Goal: Transaction & Acquisition: Purchase product/service

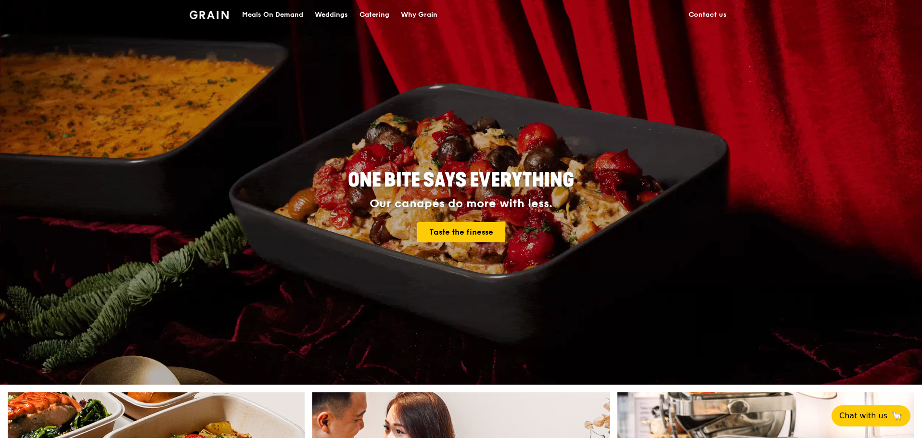
click at [284, 12] on div "Meals On Demand" at bounding box center [272, 14] width 61 height 29
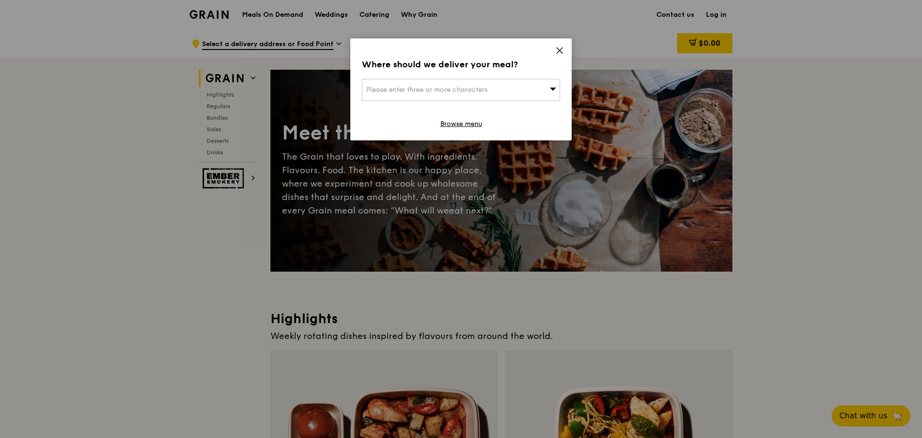
click at [483, 91] on span "Please enter three or more characters" at bounding box center [426, 90] width 121 height 8
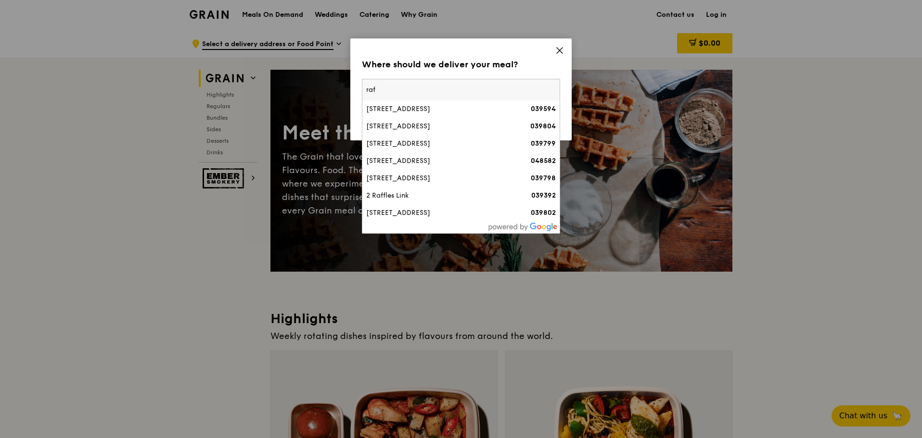
type input "raf"
drag, startPoint x: 390, startPoint y: 90, endPoint x: 323, endPoint y: 79, distance: 67.9
click at [323, 79] on div "Where should we deliver your meal? Please enter three or more characters [GEOGR…" at bounding box center [461, 219] width 922 height 438
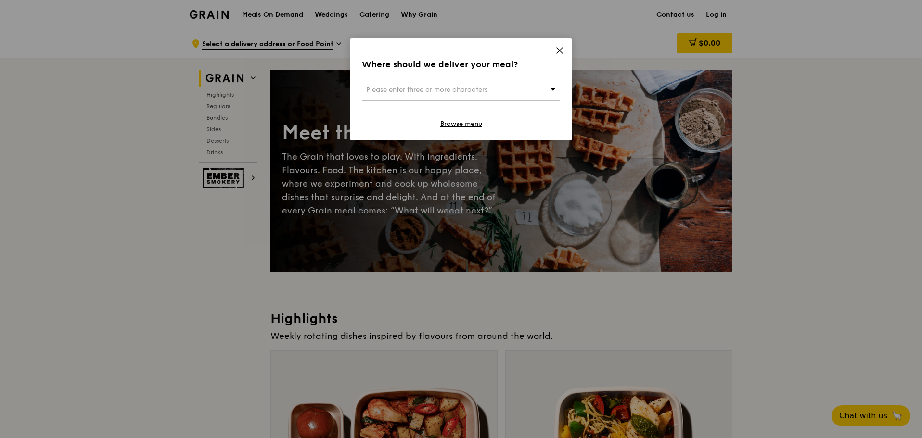
click at [419, 92] on span "Please enter three or more characters" at bounding box center [426, 90] width 121 height 8
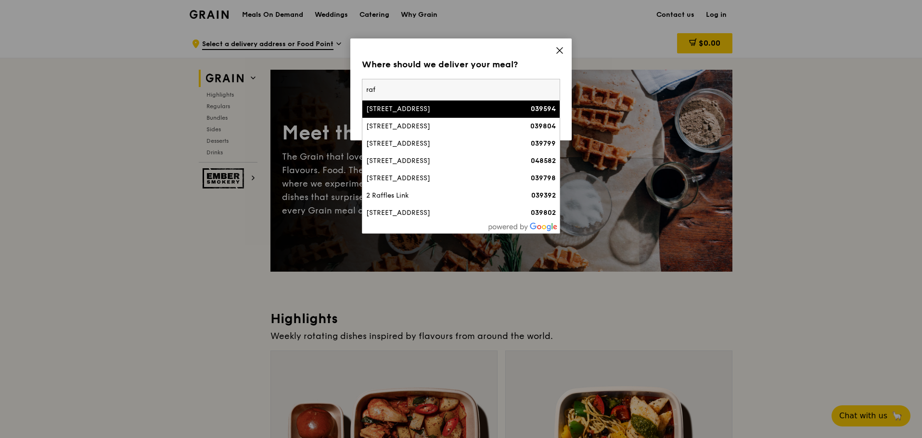
type input "raf2"
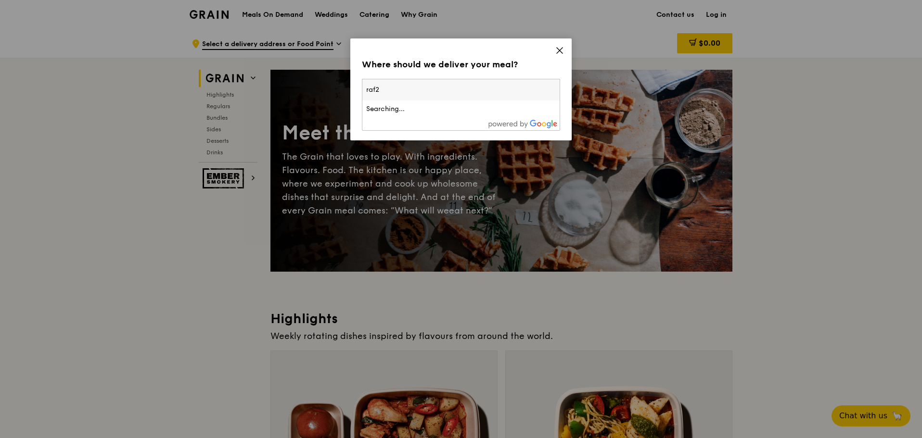
drag, startPoint x: 407, startPoint y: 94, endPoint x: 316, endPoint y: 94, distance: 90.9
click at [316, 94] on div "Where should we deliver your meal? Please enter three or more characters raf2 S…" at bounding box center [461, 219] width 922 height 438
click at [395, 94] on div "Please enter three or more characters" at bounding box center [461, 90] width 198 height 22
type input "raf22"
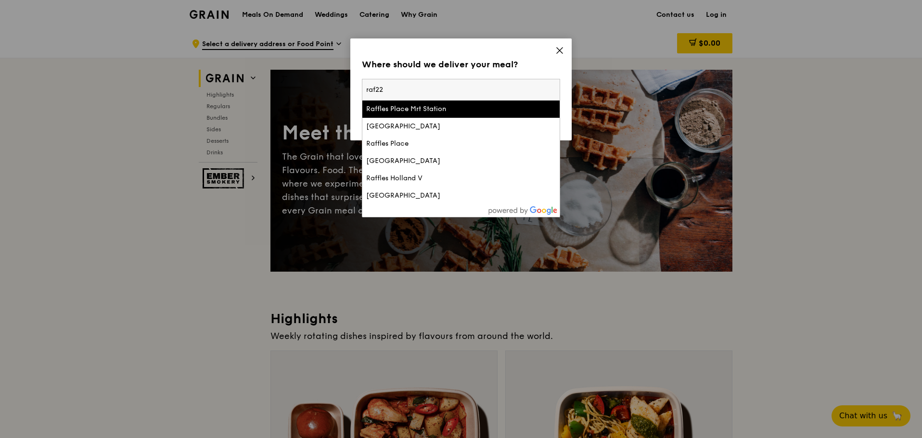
drag, startPoint x: 395, startPoint y: 94, endPoint x: 358, endPoint y: 94, distance: 37.5
click at [358, 94] on div "Where should we deliver your meal? Please enter three or more characters raf22 …" at bounding box center [460, 89] width 221 height 102
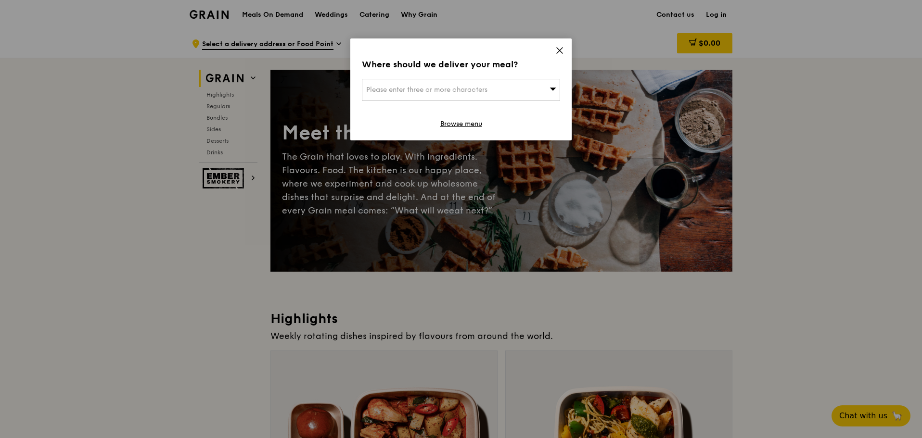
click at [377, 91] on span "Please enter three or more characters" at bounding box center [426, 90] width 121 height 8
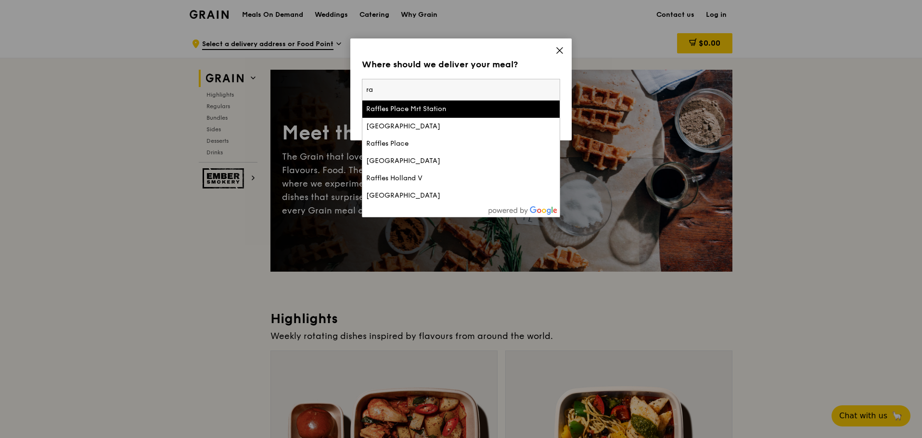
type input "r"
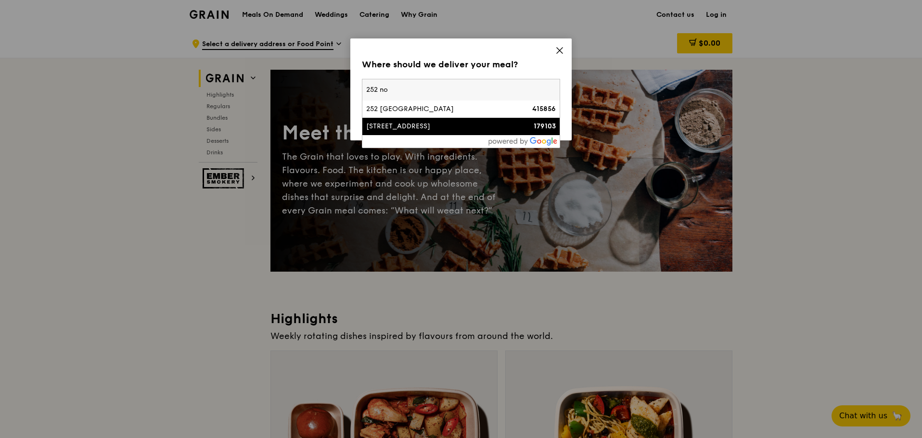
type input "252 no"
click at [390, 122] on div "252 North Bridge Road" at bounding box center [437, 127] width 142 height 10
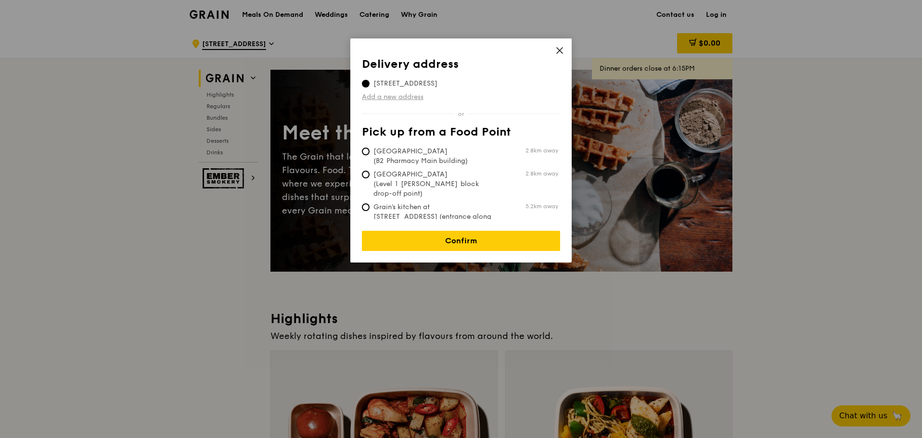
click at [405, 96] on link "Add a new address" at bounding box center [461, 97] width 198 height 10
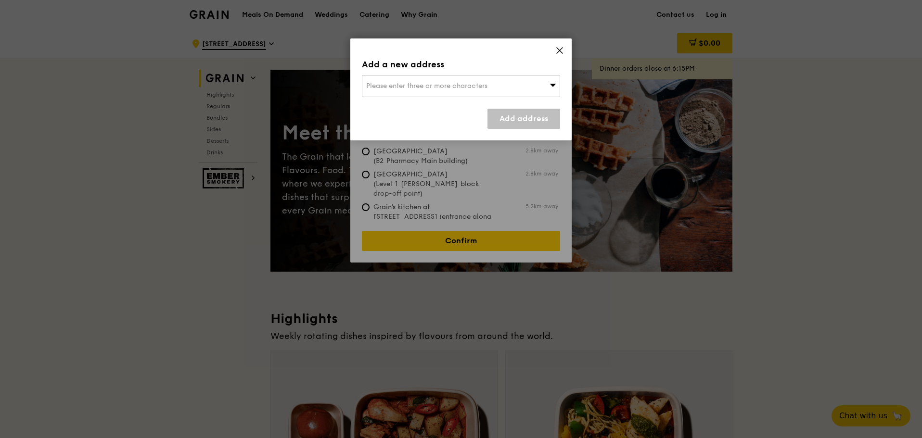
click at [446, 84] on span "Please enter three or more characters" at bounding box center [426, 86] width 121 height 8
type input "f"
type input "r"
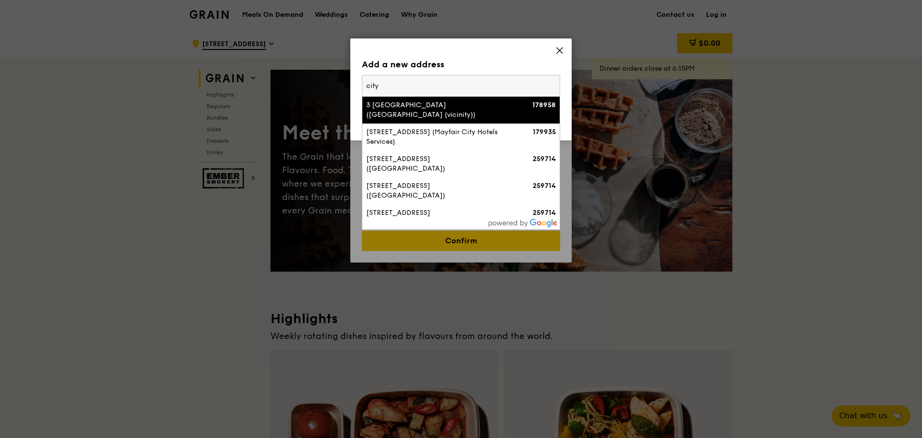
type input "city"
click at [440, 104] on div "3 St Andrew's Road (City Hall (vicinity))" at bounding box center [437, 110] width 142 height 19
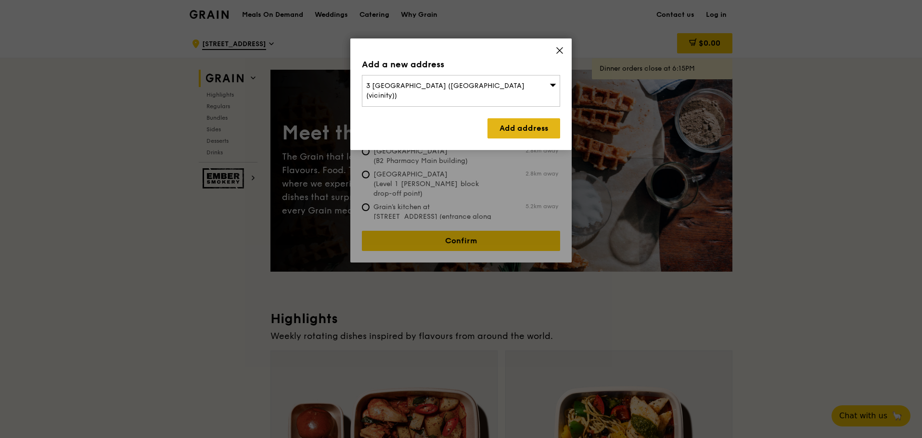
click at [520, 120] on link "Add address" at bounding box center [523, 128] width 73 height 20
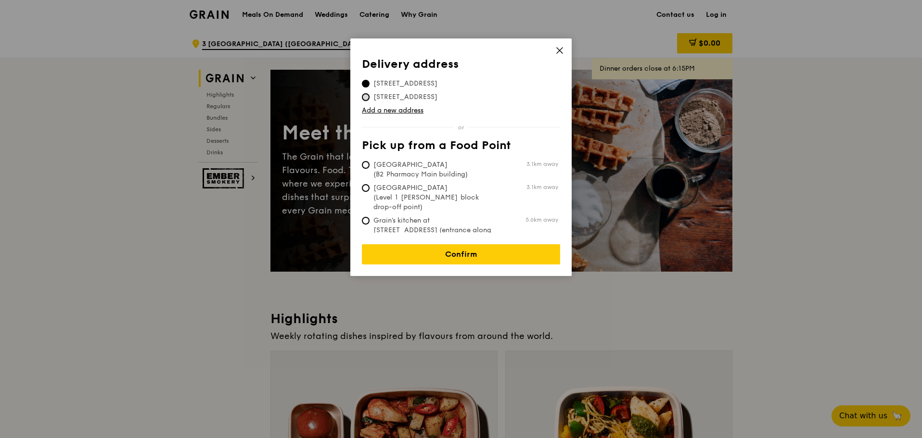
click at [367, 97] on input "[STREET_ADDRESS]" at bounding box center [366, 97] width 8 height 8
radio input "true"
click at [368, 88] on span "[STREET_ADDRESS]" at bounding box center [405, 84] width 87 height 10
click at [368, 88] on input "[STREET_ADDRESS]" at bounding box center [366, 84] width 8 height 8
radio input "true"
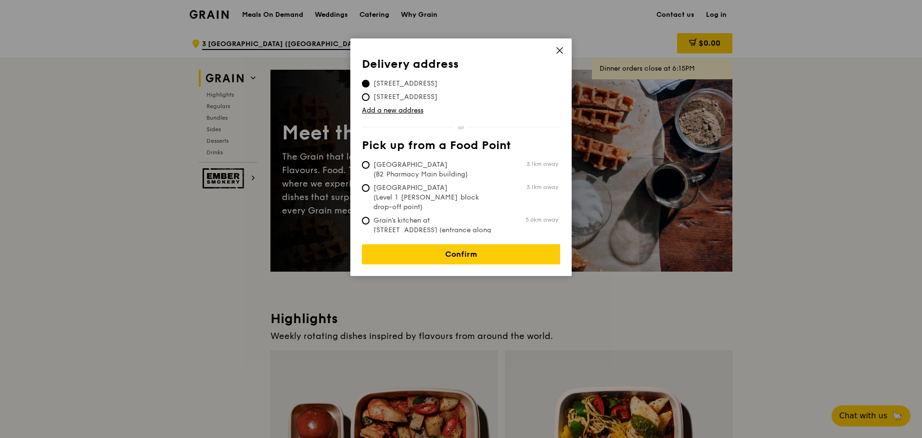
click at [369, 99] on span "[STREET_ADDRESS]" at bounding box center [405, 97] width 87 height 10
click at [369, 99] on input "[STREET_ADDRESS]" at bounding box center [366, 97] width 8 height 8
radio input "true"
click at [364, 85] on input "[STREET_ADDRESS]" at bounding box center [366, 84] width 8 height 8
radio input "true"
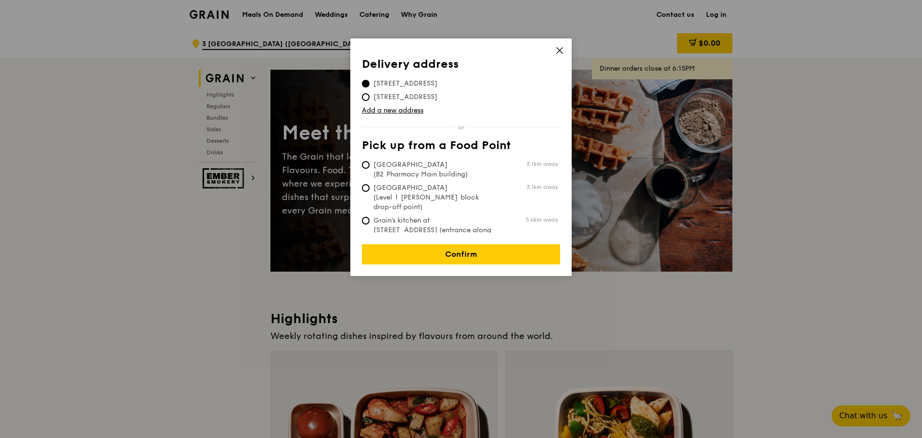
click at [361, 96] on div "Delivery address Pick up from a Food Point Delivery address 3 St Andrew's Road …" at bounding box center [460, 157] width 221 height 238
click at [416, 111] on link "Add a new address" at bounding box center [461, 111] width 198 height 10
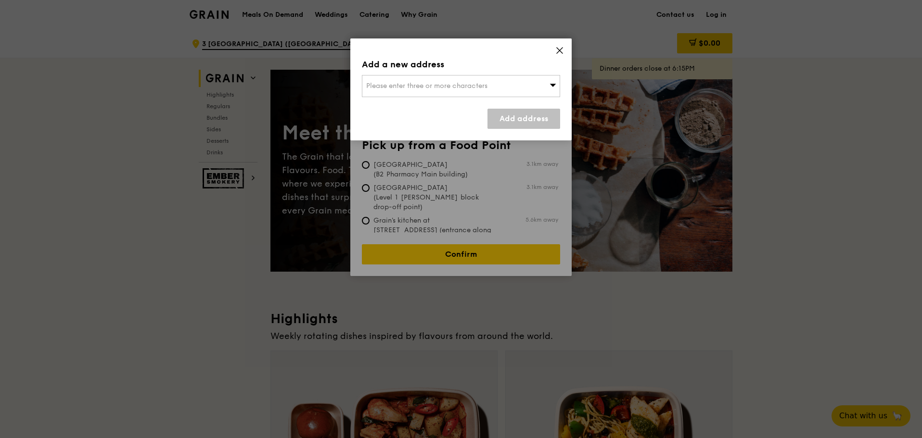
click at [438, 87] on span "Please enter three or more characters" at bounding box center [426, 86] width 121 height 8
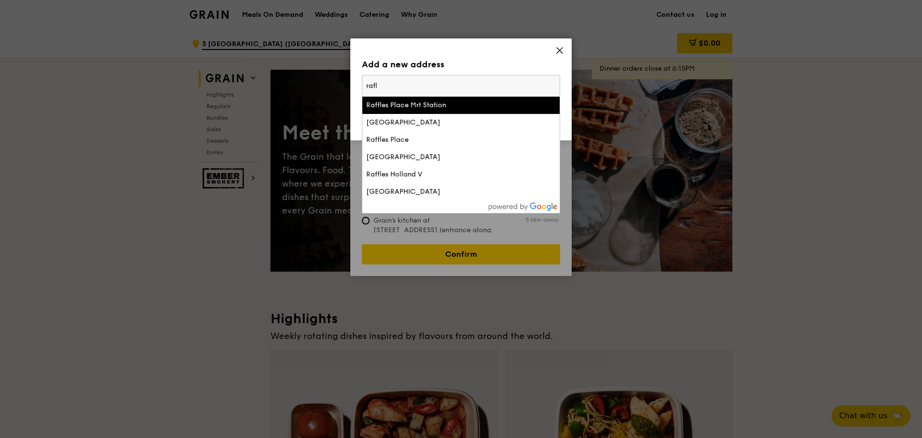
type input "rafl"
click at [422, 106] on div "Raffles Place Mrt Station" at bounding box center [437, 106] width 142 height 10
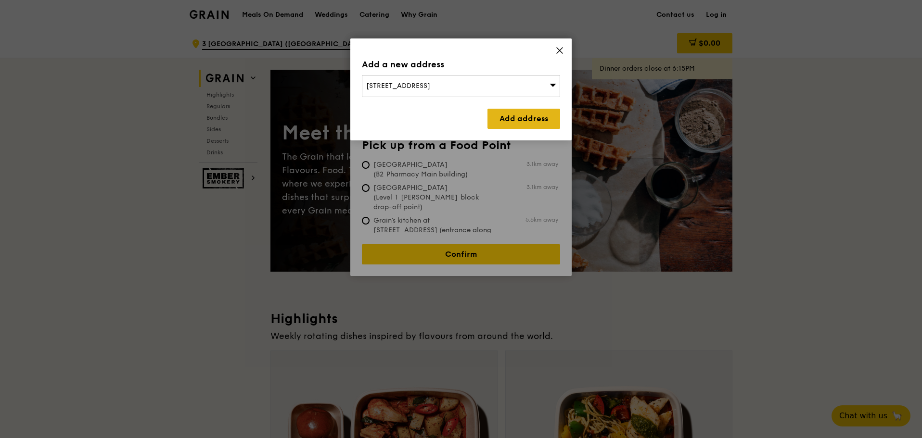
click at [523, 114] on link "Add address" at bounding box center [523, 119] width 73 height 20
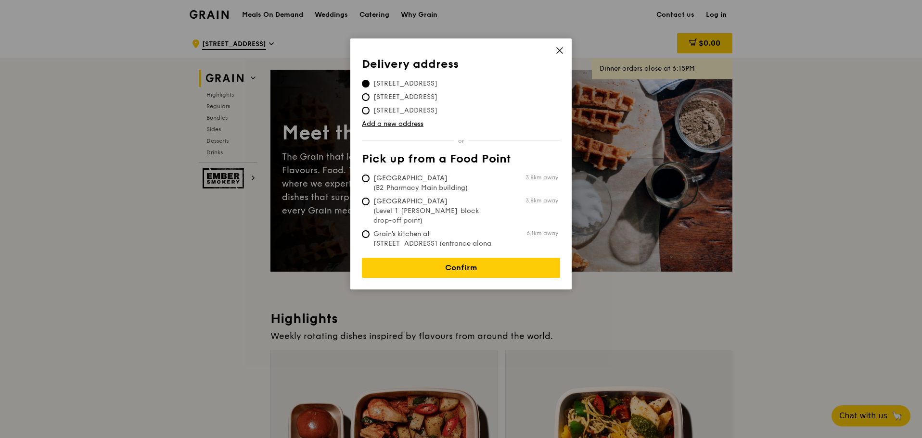
click at [562, 48] on icon at bounding box center [560, 51] width 6 height 6
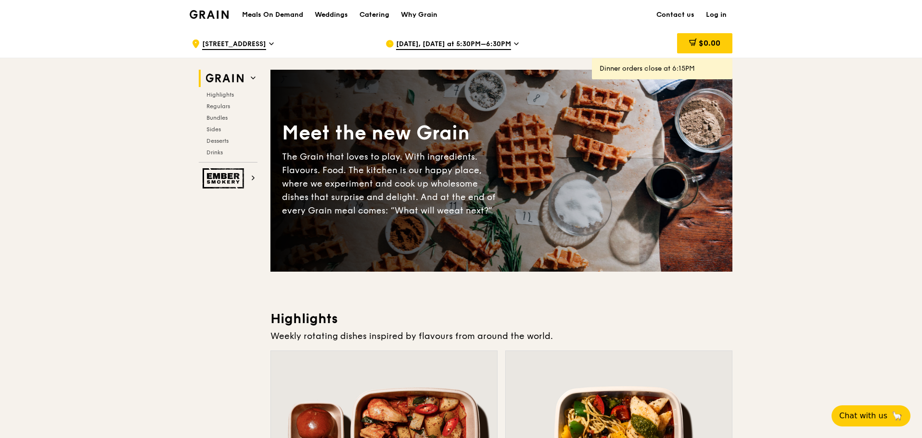
click at [491, 43] on span "Sep 15, Today at 5:30PM–6:30PM" at bounding box center [453, 44] width 115 height 11
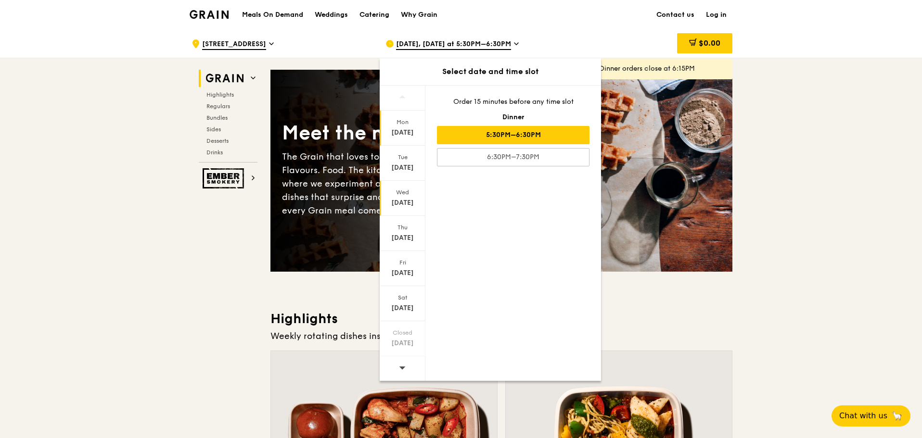
click at [401, 198] on div "Wed Sep 17" at bounding box center [403, 198] width 46 height 35
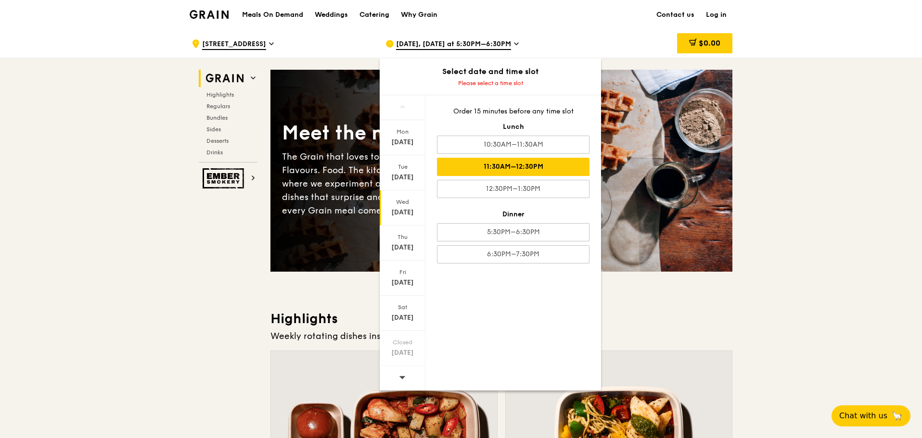
click at [518, 166] on div "11:30AM–12:30PM" at bounding box center [513, 167] width 153 height 18
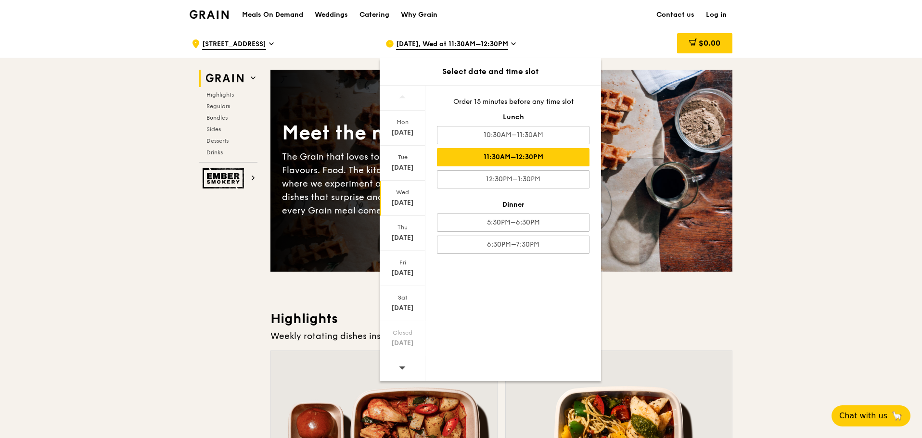
click at [562, 36] on div "[DATE], Wed at 11:30AM–12:30PM" at bounding box center [474, 43] width 178 height 29
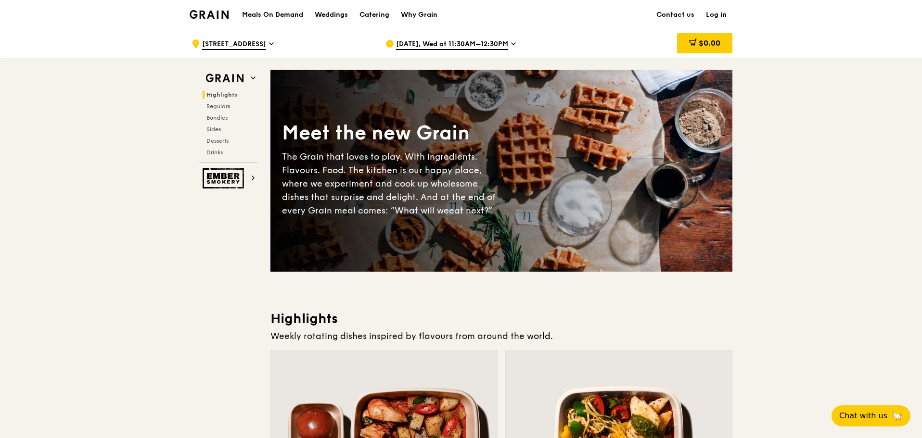
click at [269, 41] on icon at bounding box center [271, 43] width 5 height 9
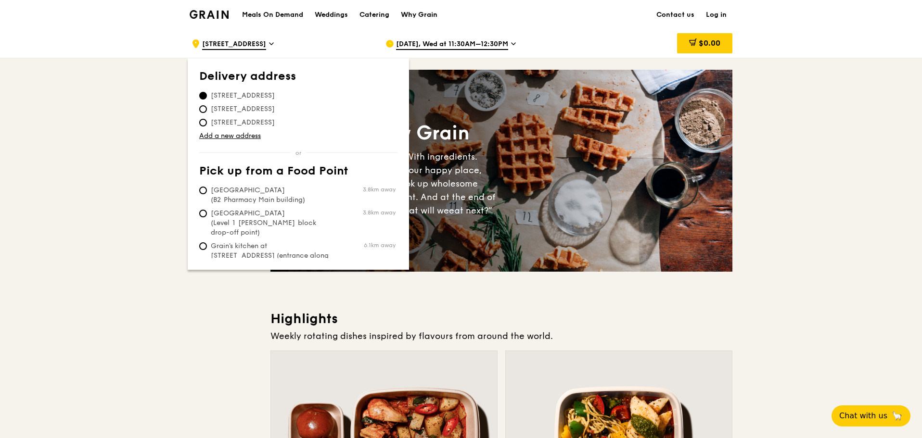
click at [427, 14] on div "Why Grain" at bounding box center [419, 14] width 37 height 29
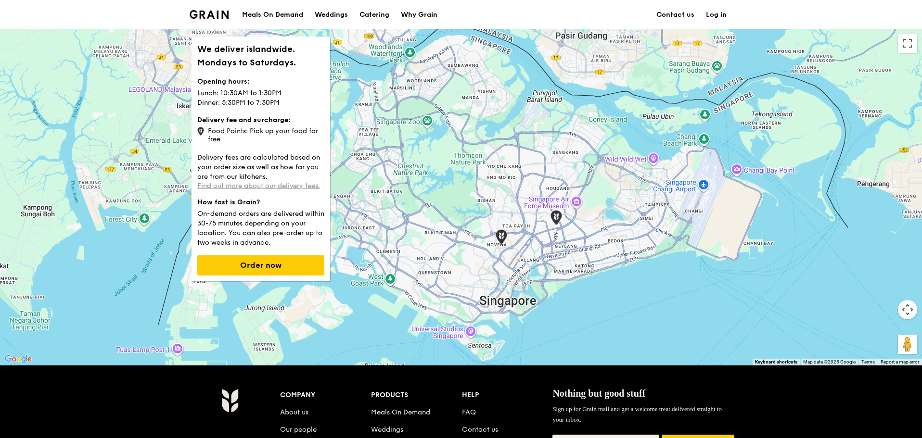
click at [261, 188] on link "Find out more about our delivery fees." at bounding box center [258, 186] width 123 height 8
click at [262, 268] on button "Order now" at bounding box center [260, 265] width 127 height 20
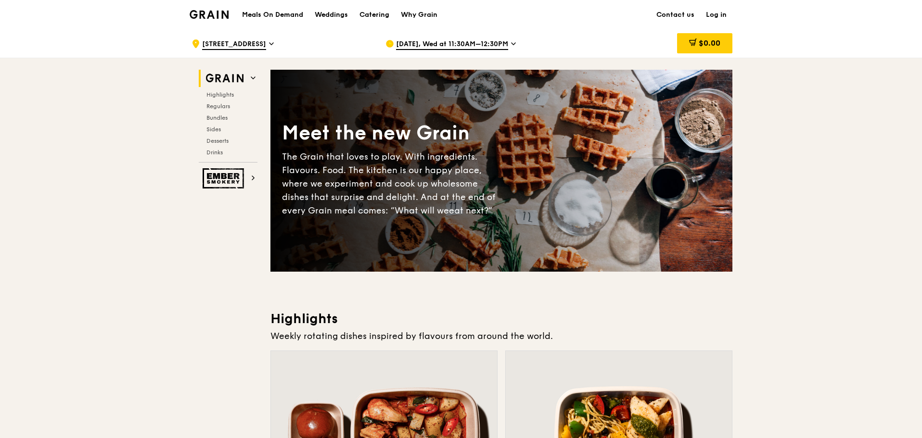
click at [254, 43] on div ".cls-1 { fill: none; stroke: #fff; stroke-linecap: round; stroke-linejoin: roun…" at bounding box center [280, 43] width 178 height 29
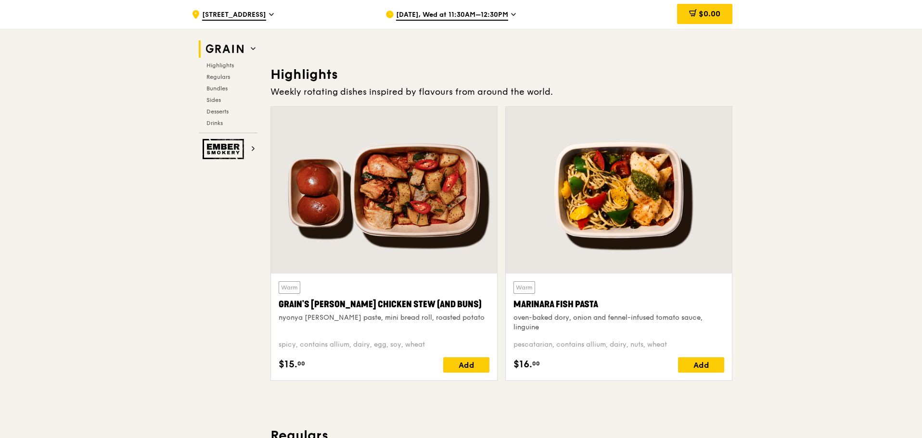
scroll to position [289, 0]
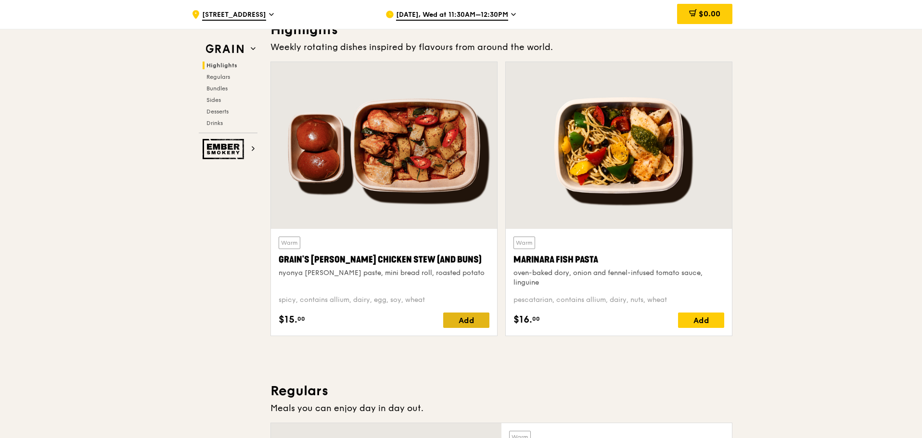
click at [469, 320] on div "Add" at bounding box center [466, 320] width 46 height 15
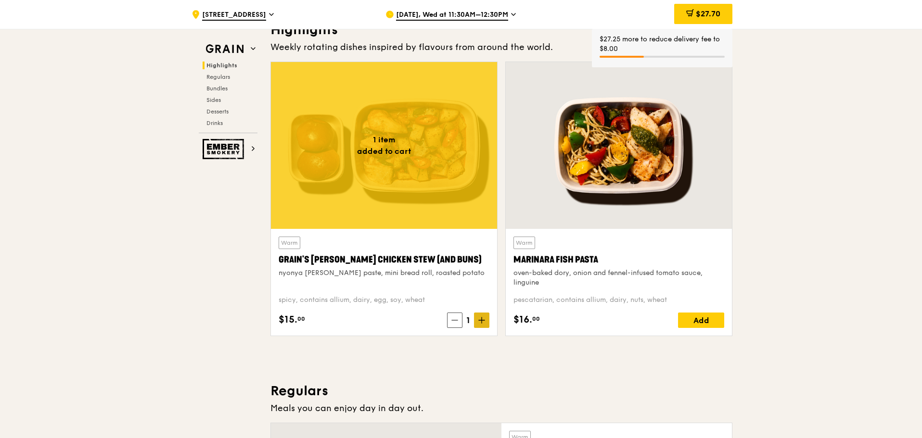
click at [487, 319] on span at bounding box center [481, 320] width 15 height 15
click at [482, 322] on icon at bounding box center [481, 320] width 7 height 7
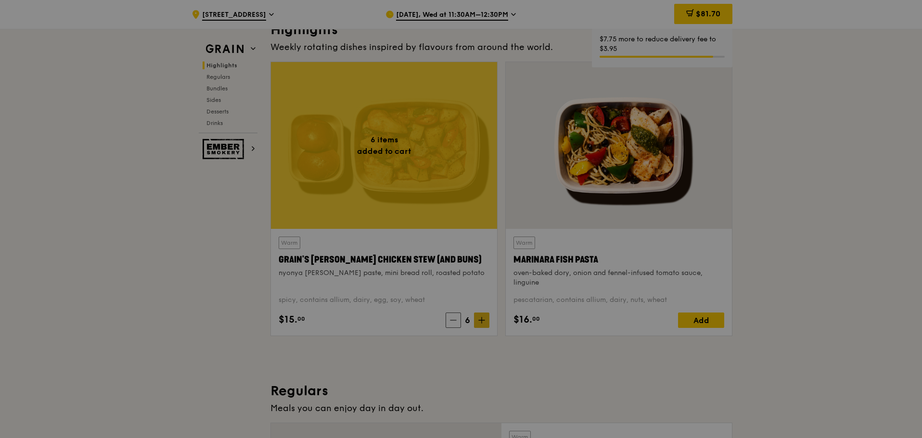
click at [482, 322] on div at bounding box center [461, 219] width 922 height 438
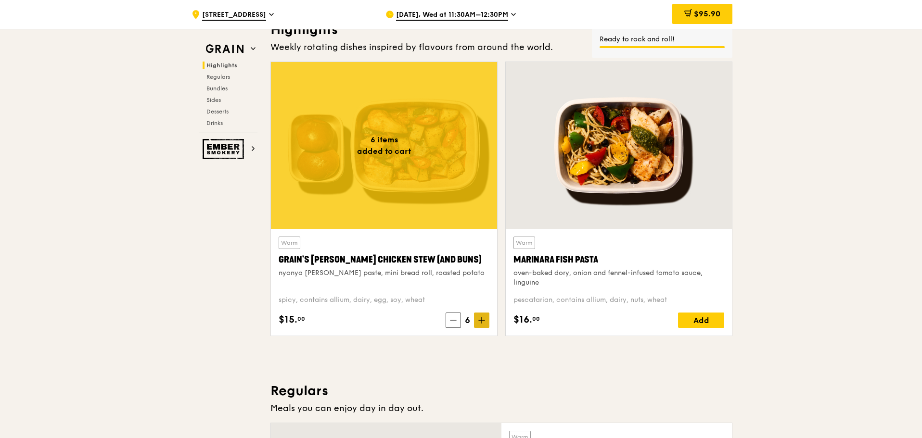
click at [483, 321] on icon at bounding box center [481, 320] width 7 height 7
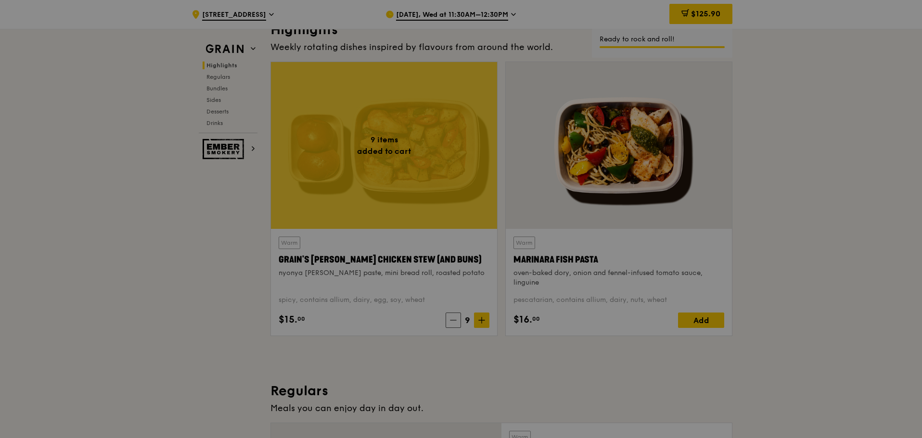
click at [483, 321] on div at bounding box center [461, 219] width 922 height 438
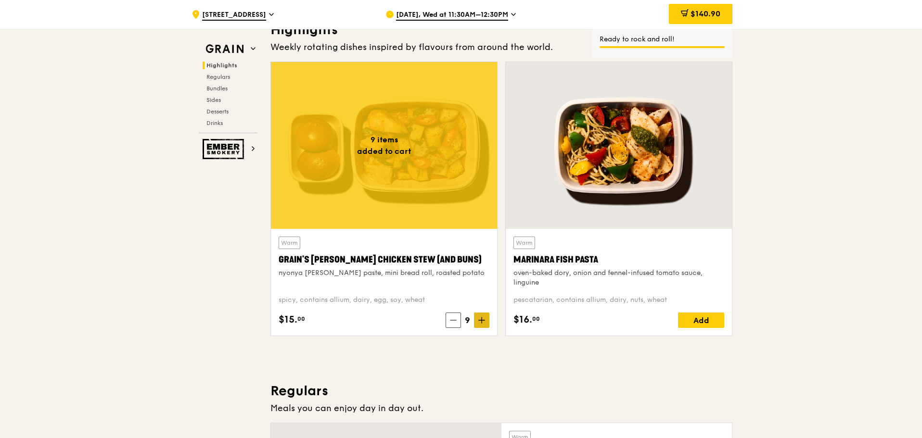
click at [483, 321] on icon at bounding box center [481, 320] width 7 height 7
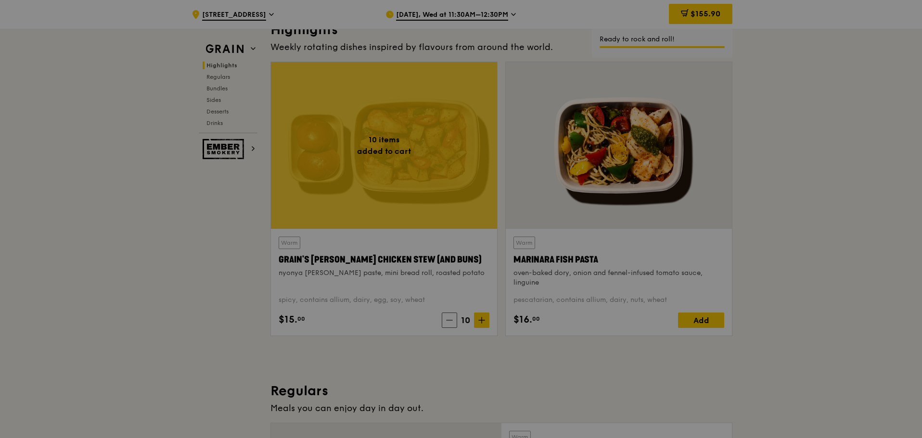
type input "10"
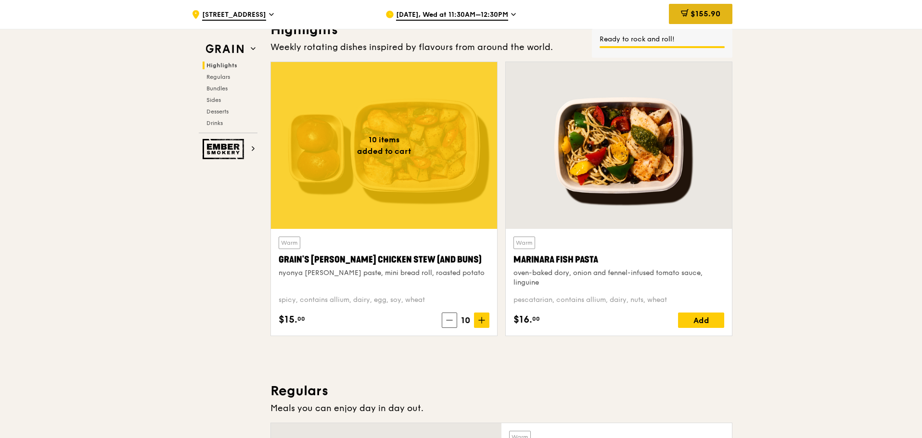
click at [707, 14] on span "$155.90" at bounding box center [705, 13] width 30 height 9
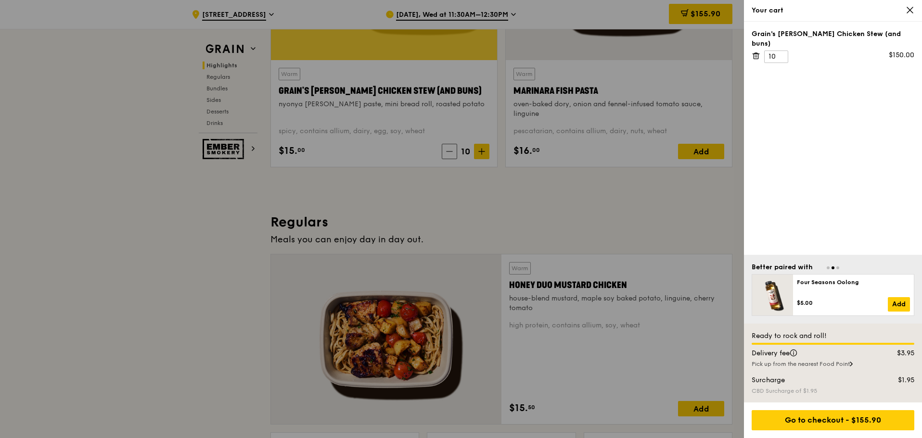
scroll to position [481, 0]
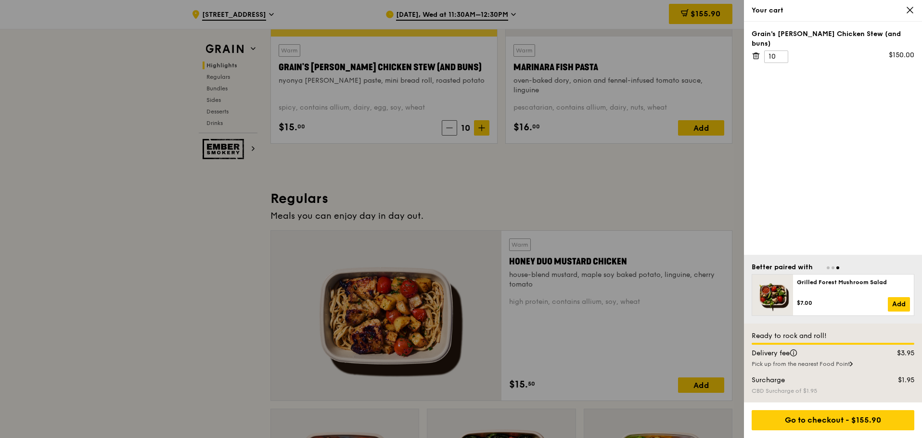
click at [908, 10] on icon at bounding box center [909, 10] width 9 height 9
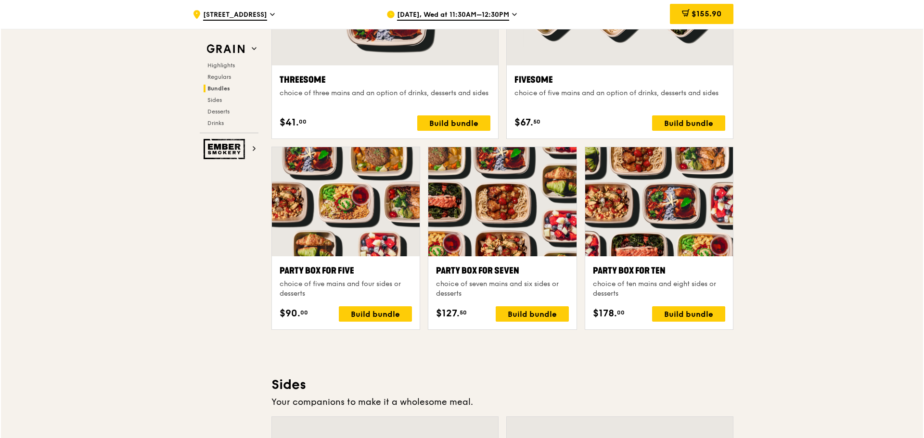
scroll to position [1828, 0]
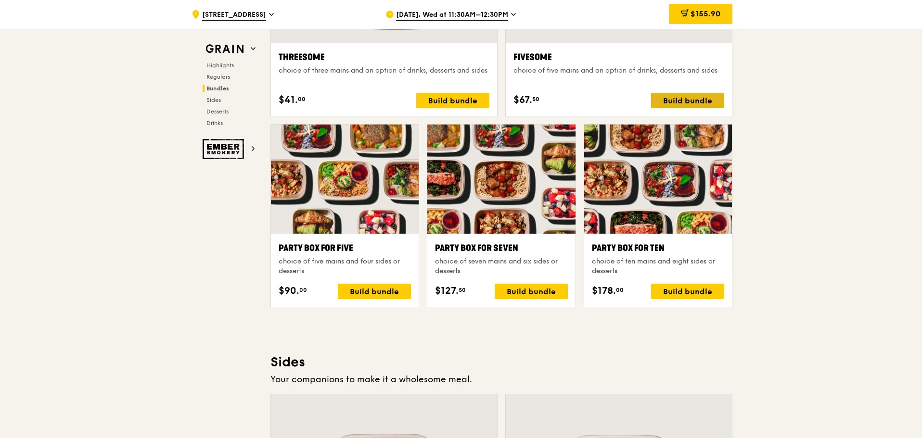
click at [688, 100] on div "Build bundle" at bounding box center [687, 100] width 73 height 15
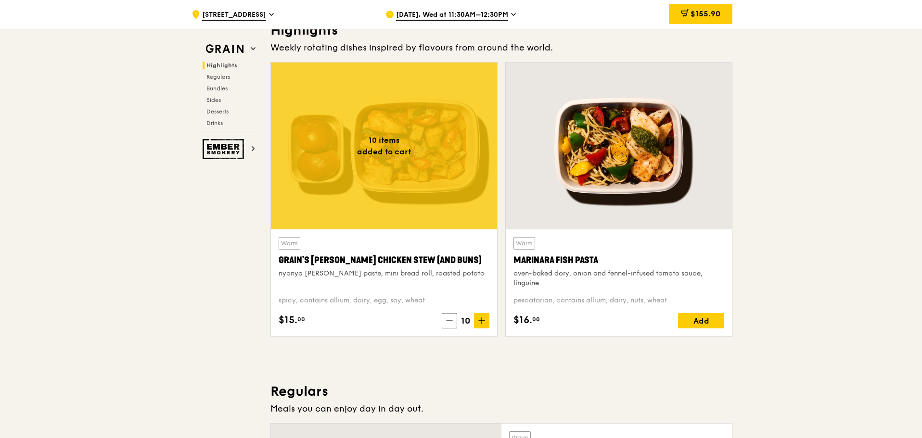
scroll to position [385, 0]
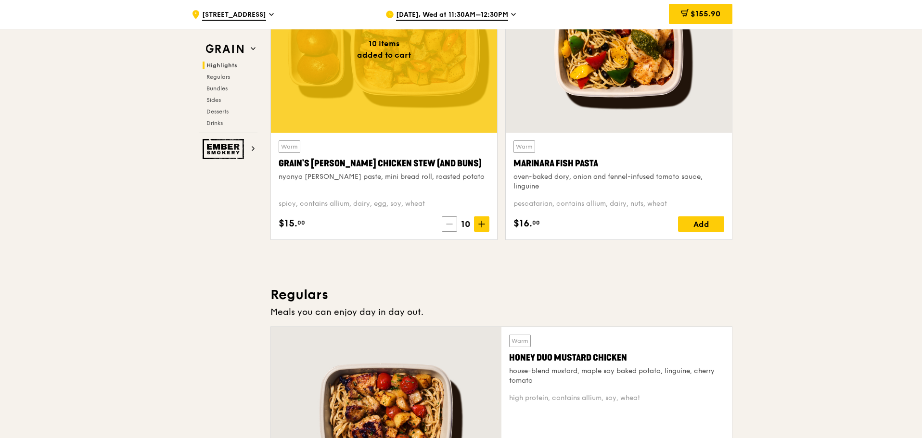
click at [451, 224] on icon at bounding box center [449, 224] width 7 height 7
click at [451, 224] on icon at bounding box center [453, 224] width 7 height 7
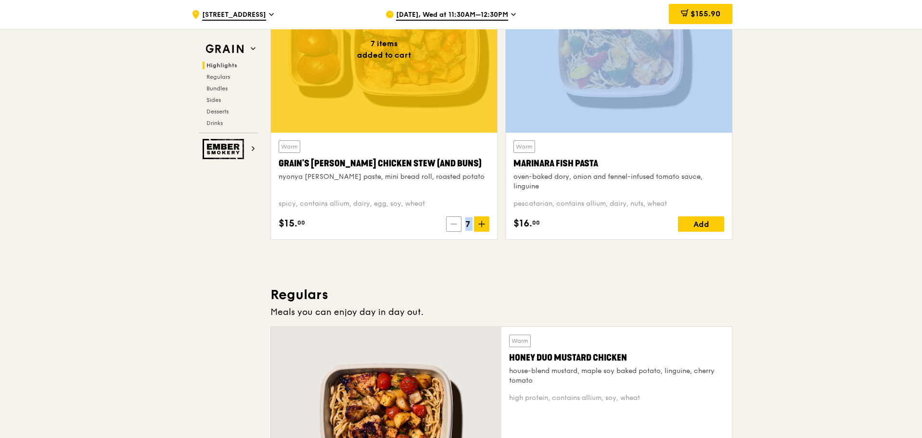
click at [451, 224] on icon at bounding box center [453, 224] width 7 height 7
click at [451, 224] on icon at bounding box center [452, 224] width 7 height 7
click at [451, 224] on icon at bounding box center [453, 224] width 7 height 7
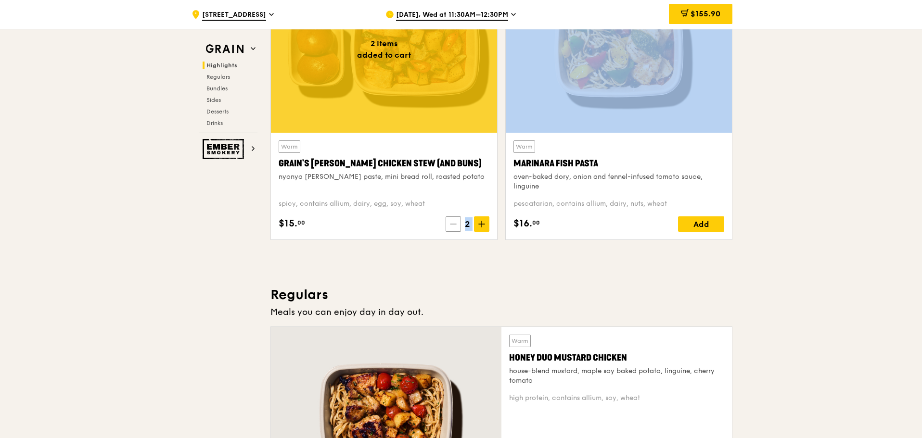
click at [451, 224] on icon at bounding box center [453, 224] width 7 height 7
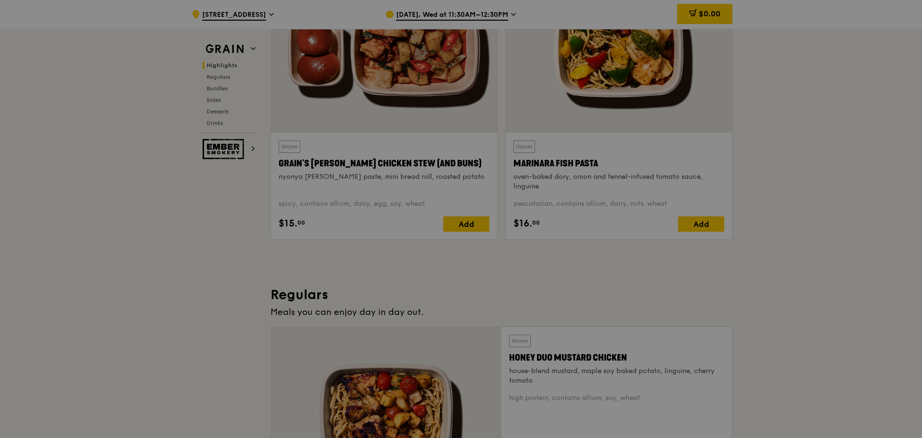
click at [220, 75] on div at bounding box center [461, 219] width 922 height 438
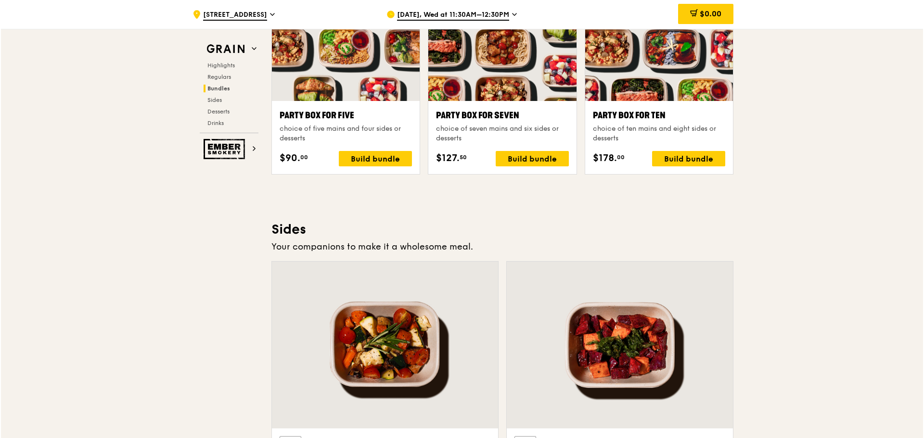
scroll to position [1828, 0]
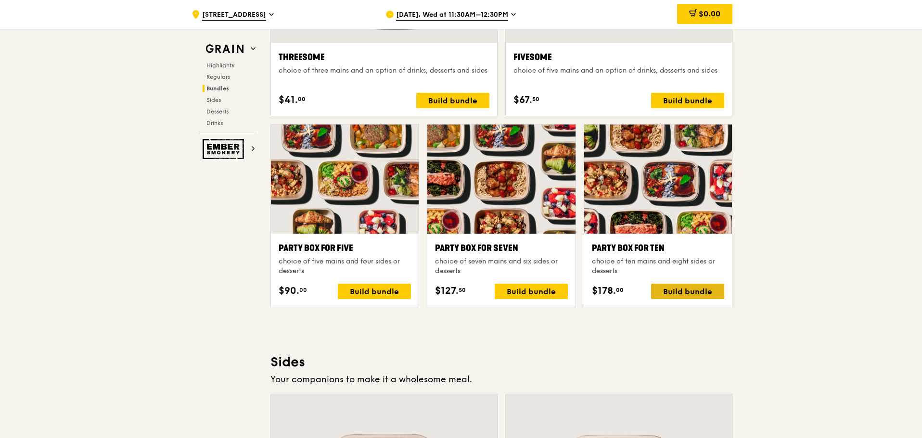
click at [688, 288] on div "Build bundle" at bounding box center [687, 291] width 73 height 15
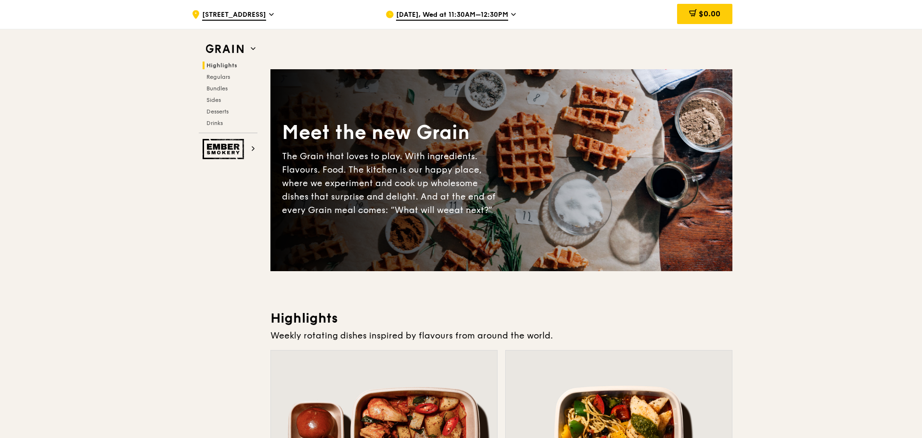
scroll to position [385, 0]
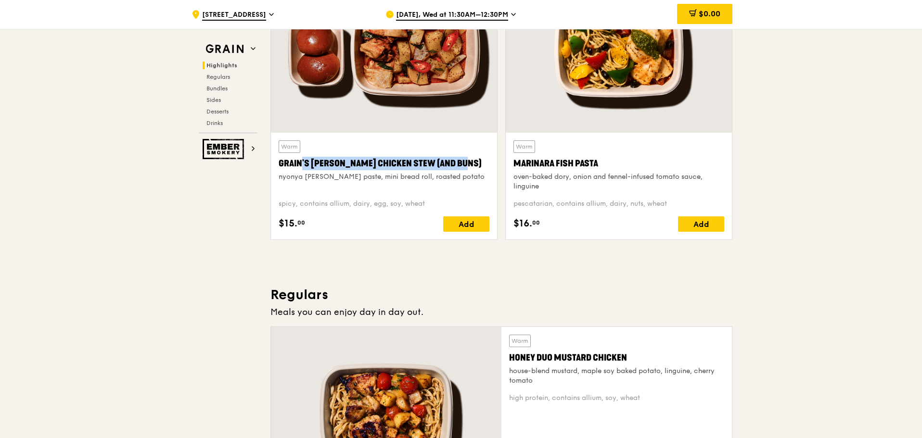
drag, startPoint x: 452, startPoint y: 164, endPoint x: 278, endPoint y: 164, distance: 174.2
click at [278, 164] on div "Warm Grain's [PERSON_NAME] Chicken Stew (and buns) nyonya [PERSON_NAME] paste, …" at bounding box center [384, 186] width 226 height 107
copy div "Grain's [PERSON_NAME] Chicken Stew (and buns)"
drag, startPoint x: 615, startPoint y: 169, endPoint x: 513, endPoint y: 163, distance: 102.2
click at [513, 163] on div "Marinara Fish Pasta" at bounding box center [618, 163] width 211 height 13
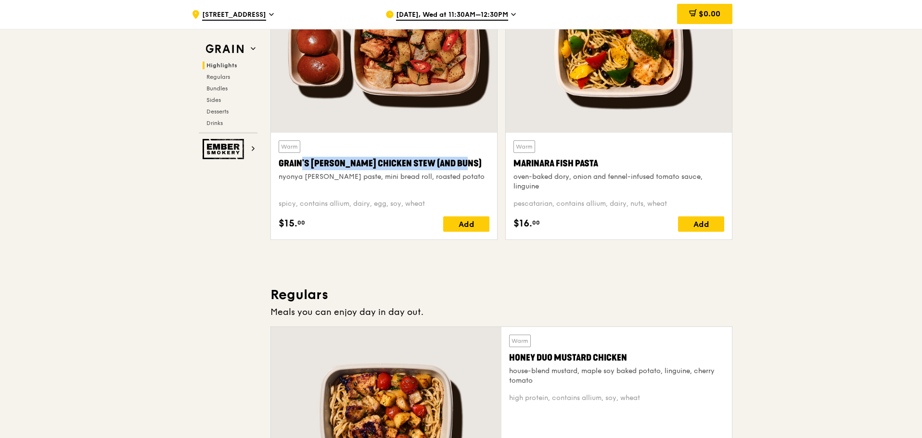
copy div "Marinara Fish Pasta"
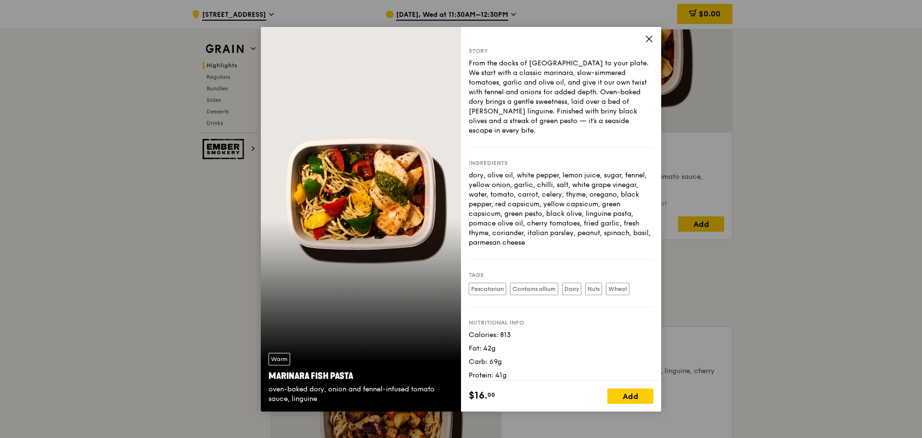
click at [645, 36] on icon at bounding box center [649, 39] width 9 height 9
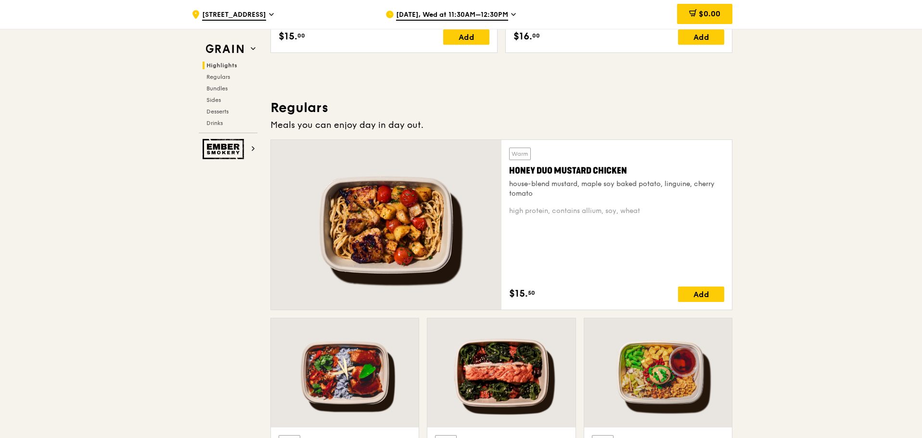
scroll to position [674, 0]
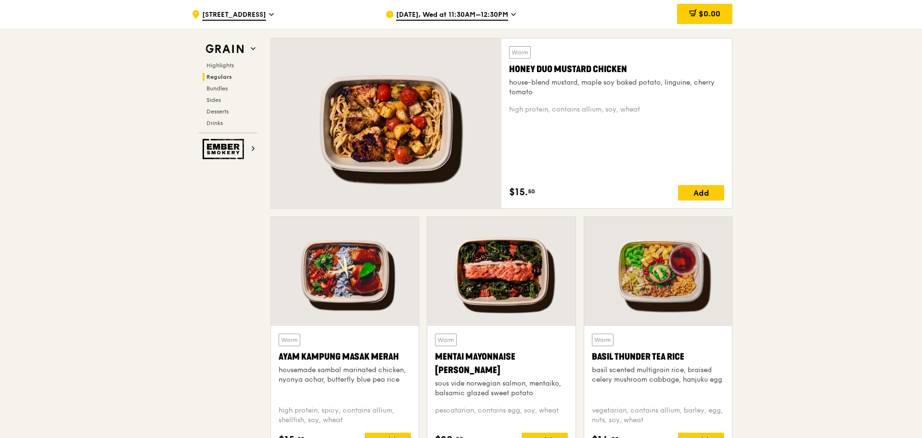
drag, startPoint x: 634, startPoint y: 67, endPoint x: 506, endPoint y: 71, distance: 127.5
click at [506, 71] on div "Warm Honey Duo Mustard Chicken house-blend mustard, maple soy baked potato, lin…" at bounding box center [616, 123] width 230 height 170
copy div "Honey Duo Mustard Chicken"
drag, startPoint x: 402, startPoint y: 353, endPoint x: 268, endPoint y: 352, distance: 133.7
click at [268, 352] on div "Warm Ayam [GEOGRAPHIC_DATA] housemade sambal marinated chicken, nyonya achar, b…" at bounding box center [345, 340] width 156 height 248
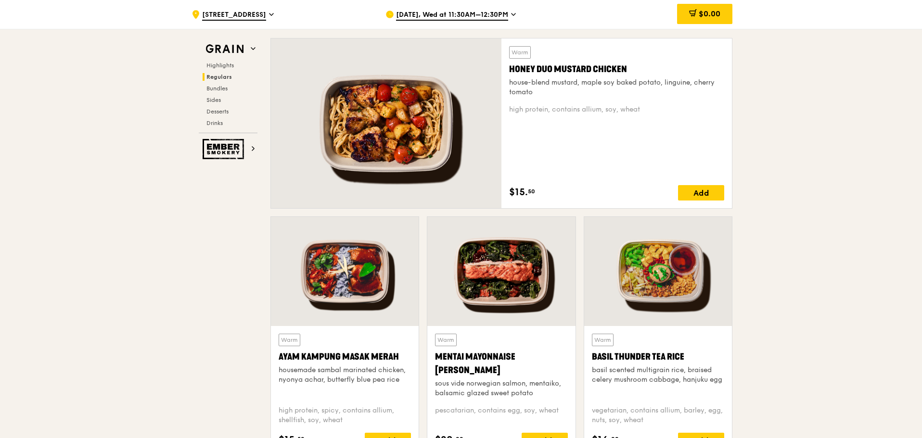
copy div "Ayam Kampung Masak Merah"
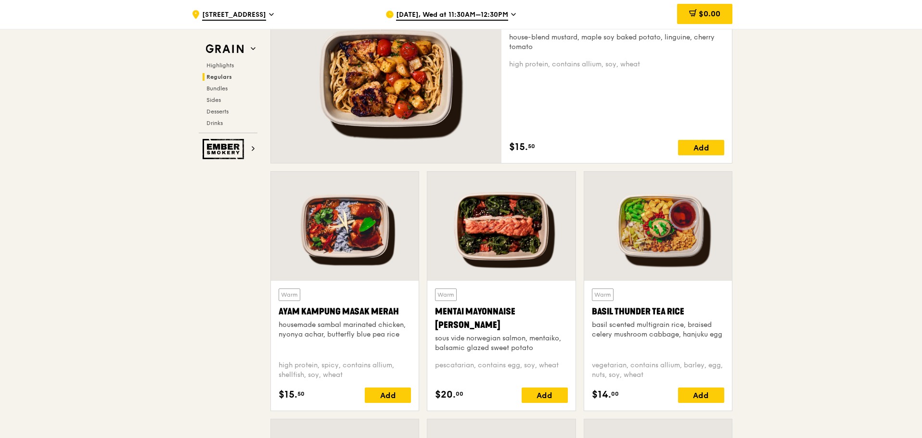
scroll to position [770, 0]
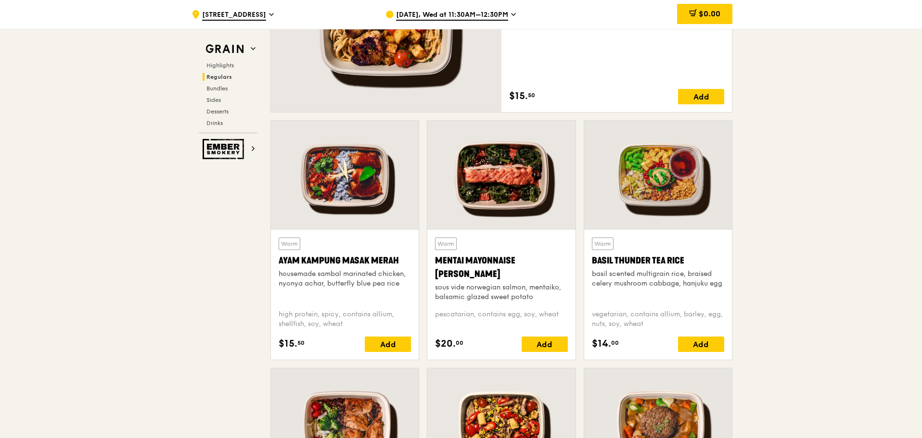
drag, startPoint x: 483, startPoint y: 270, endPoint x: 434, endPoint y: 263, distance: 49.1
click at [434, 263] on div "Warm Mentai Mayonnaise Aburi Salmon sous vide norwegian salmon, mentaiko, balsa…" at bounding box center [501, 295] width 148 height 130
copy div "Mentai Mayonnaise [PERSON_NAME]"
click at [691, 259] on div "Basil Thunder Tea Rice" at bounding box center [658, 260] width 132 height 13
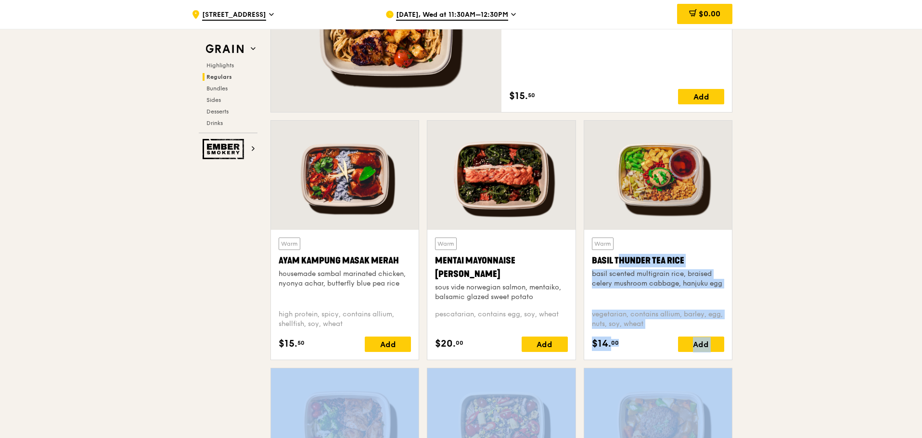
click at [694, 258] on div "Basil Thunder Tea Rice" at bounding box center [658, 260] width 132 height 13
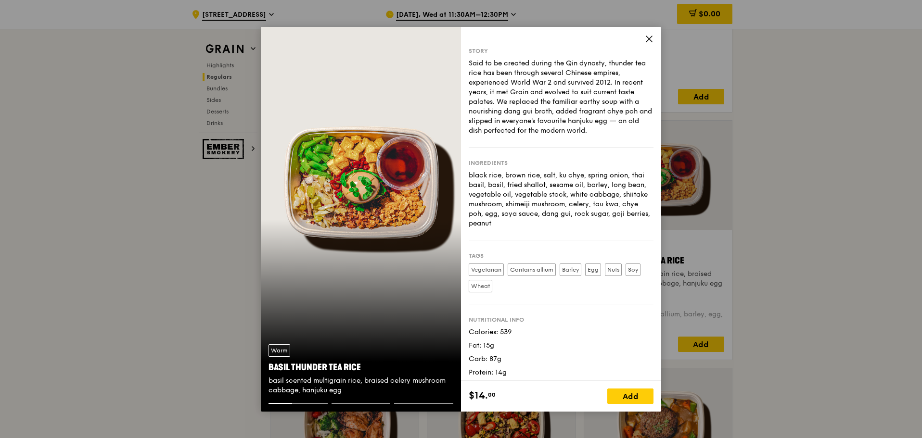
click at [648, 41] on icon at bounding box center [649, 39] width 9 height 9
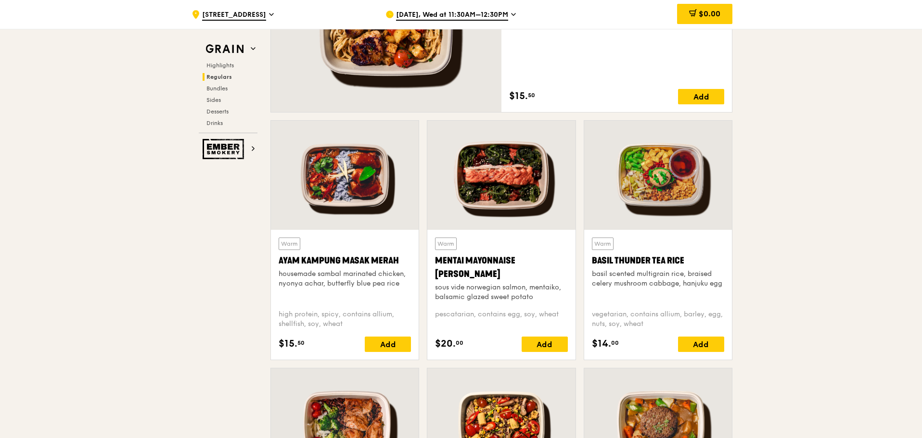
drag, startPoint x: 687, startPoint y: 259, endPoint x: 590, endPoint y: 257, distance: 96.7
click at [590, 257] on div "Warm Basil Thunder Tea [PERSON_NAME] scented multigrain rice, braised celery mu…" at bounding box center [658, 295] width 148 height 130
copy div "Basil Thunder Tea Rice"
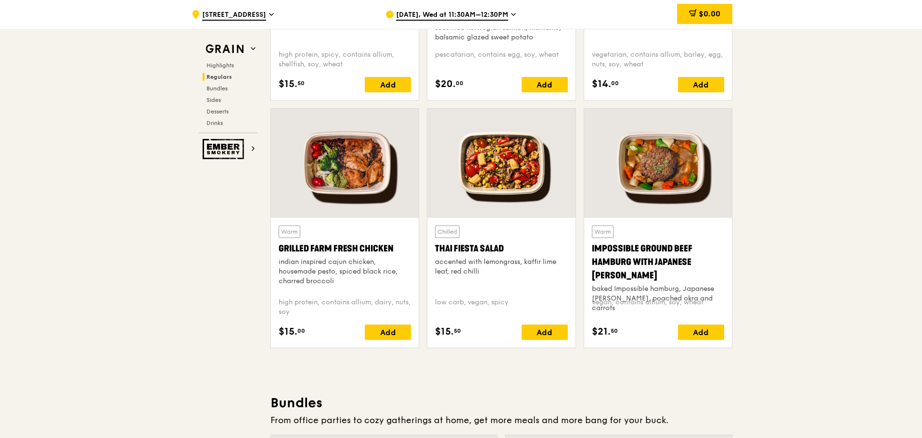
scroll to position [1058, 0]
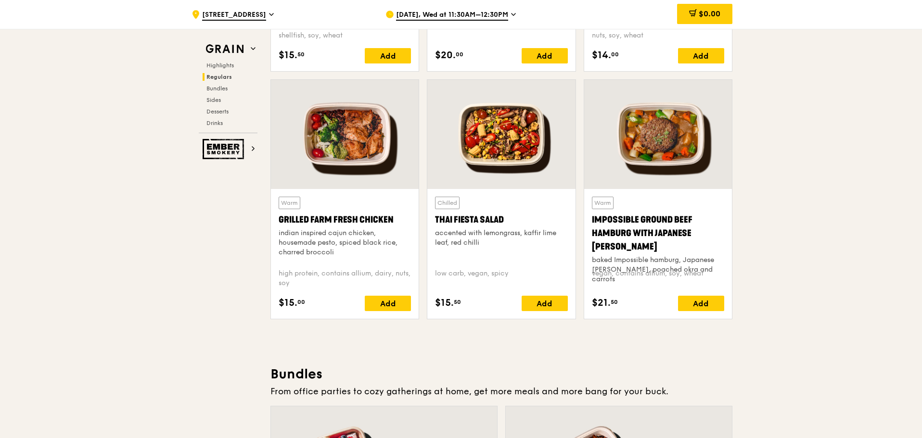
drag, startPoint x: 407, startPoint y: 218, endPoint x: 271, endPoint y: 218, distance: 135.2
click at [271, 218] on div "Warm Grilled Farm Fresh Chicken indian inspired cajun chicken, housemade pesto,…" at bounding box center [345, 254] width 148 height 130
copy div "Grilled Farm Fresh Chicken"
drag, startPoint x: 521, startPoint y: 214, endPoint x: 434, endPoint y: 214, distance: 86.6
click at [434, 214] on div "Chilled Thai Fiesta Salad accented with lemongrass, kaffir lime leaf, red chill…" at bounding box center [501, 254] width 148 height 130
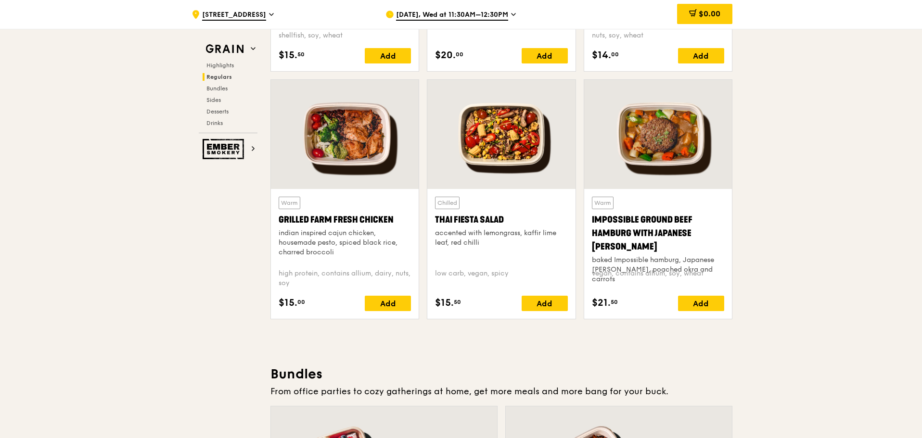
copy div "Thai Fiesta Salad"
drag, startPoint x: 720, startPoint y: 233, endPoint x: 589, endPoint y: 224, distance: 131.1
click at [589, 224] on div "Warm Impossible Ground Beef Hamburg with Japanese [PERSON_NAME] baked Impossibl…" at bounding box center [658, 254] width 148 height 130
copy div "Impossible Ground Beef Hamburg with Japanese [PERSON_NAME]"
click at [225, 67] on span "Highlights" at bounding box center [221, 65] width 31 height 7
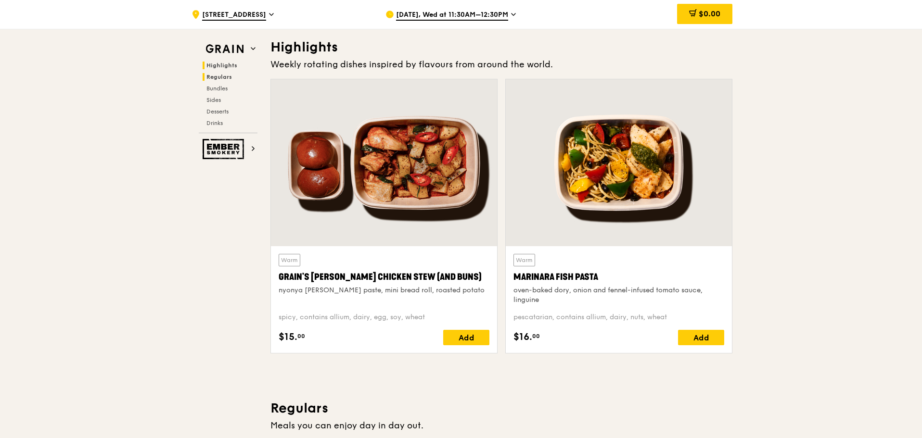
click at [225, 76] on span "Regulars" at bounding box center [218, 77] width 25 height 7
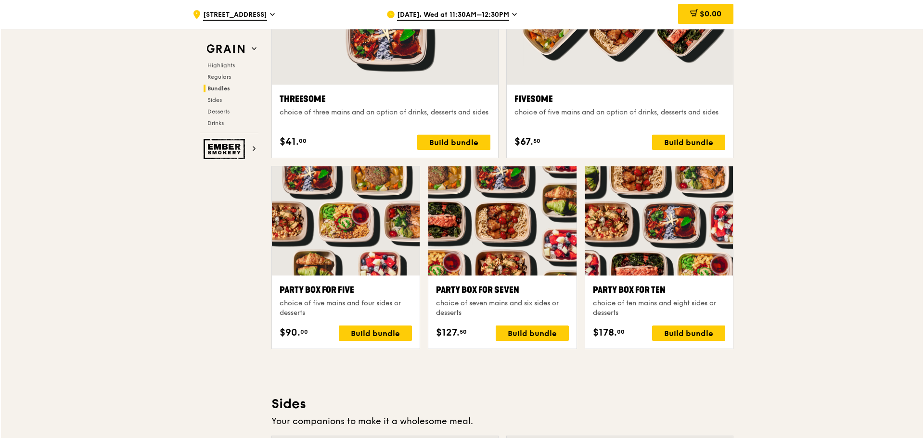
scroll to position [1980, 0]
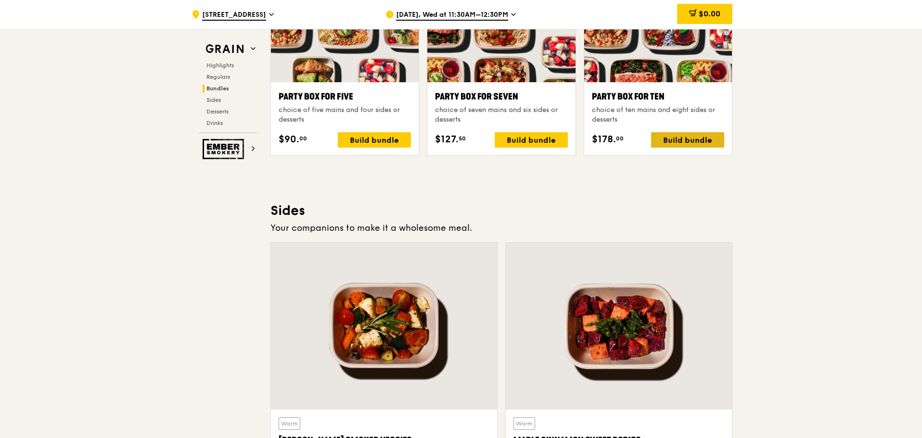
click at [688, 139] on div "Build bundle" at bounding box center [687, 139] width 73 height 15
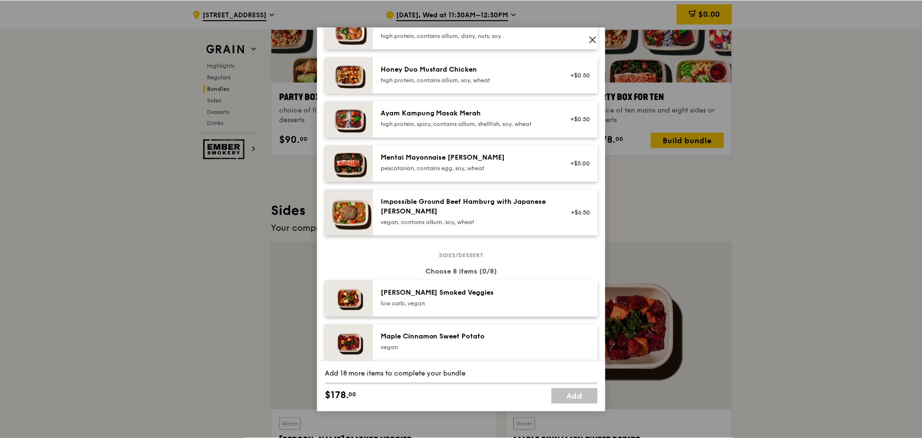
scroll to position [324, 0]
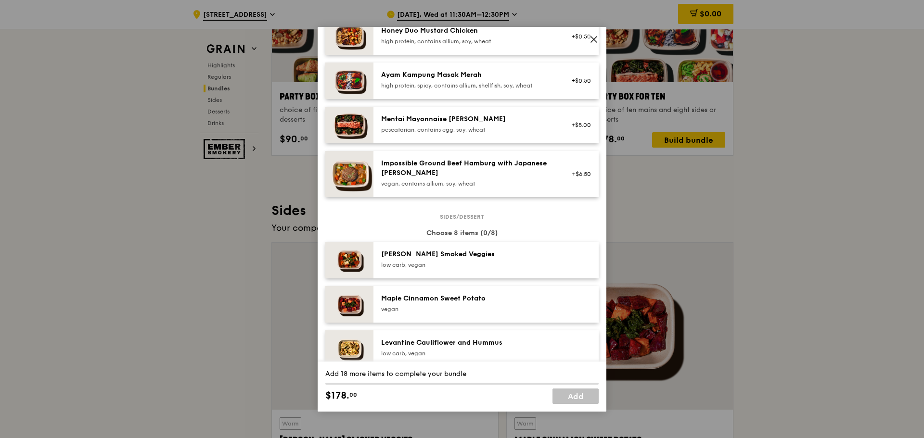
click at [595, 42] on icon at bounding box center [593, 39] width 9 height 9
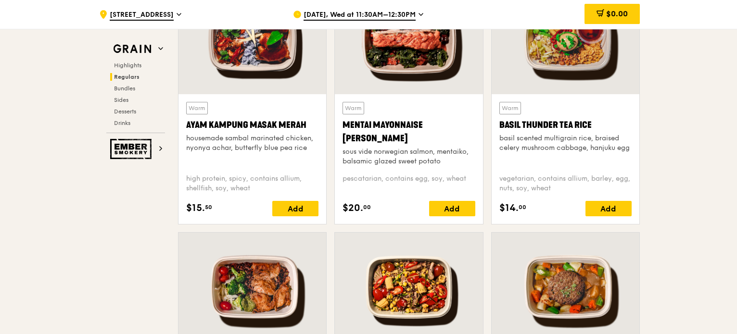
scroll to position [921, 0]
